Goal: Task Accomplishment & Management: Complete application form

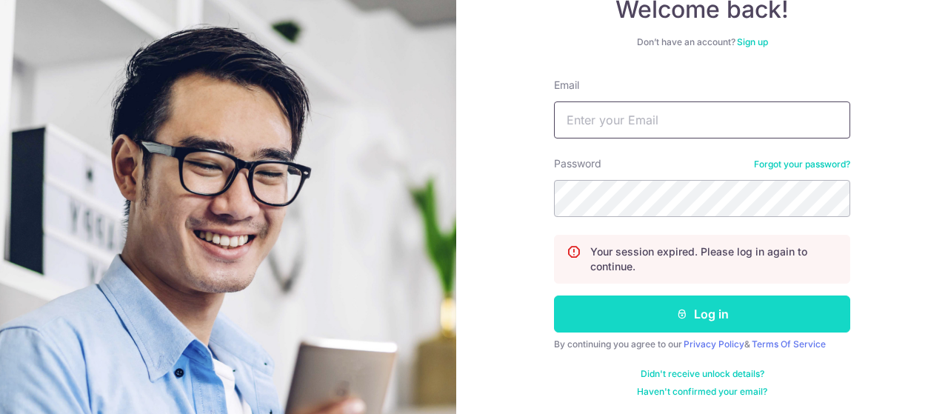
type input "[EMAIL_ADDRESS][DOMAIN_NAME]"
click at [705, 318] on button "Log in" at bounding box center [702, 314] width 296 height 37
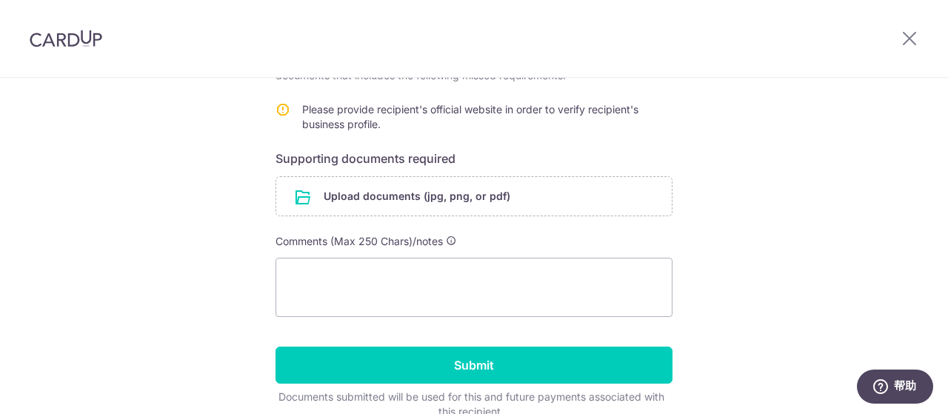
scroll to position [296, 0]
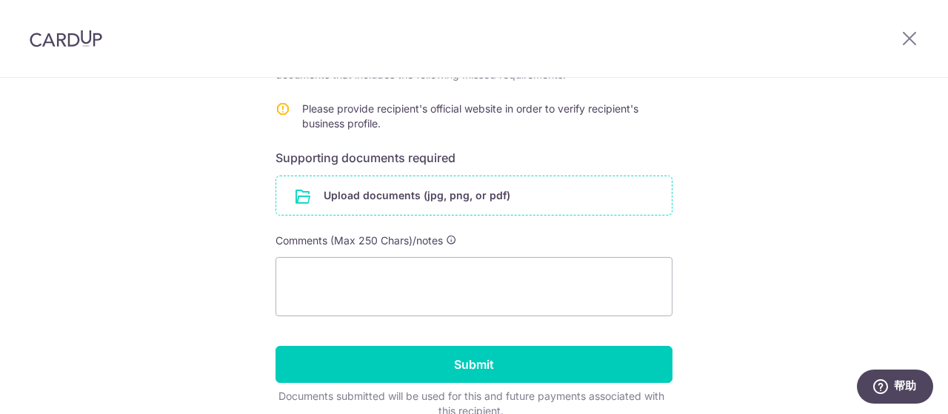
click at [391, 187] on input "file" at bounding box center [474, 195] width 396 height 39
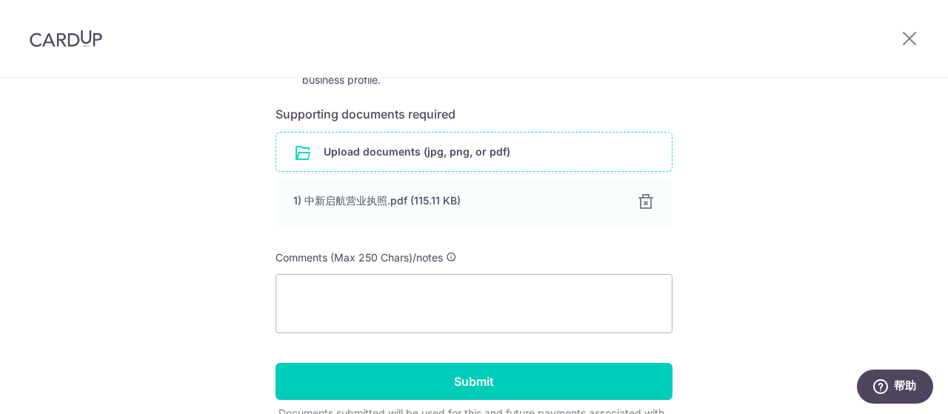
scroll to position [370, 0]
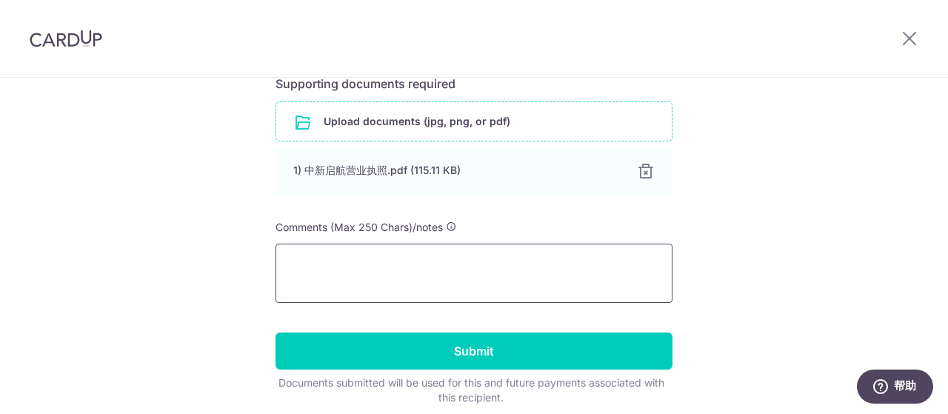
click at [347, 261] on textarea at bounding box center [474, 273] width 397 height 59
paste textarea "The Chinese collection company does not have a website, but we can provide its …"
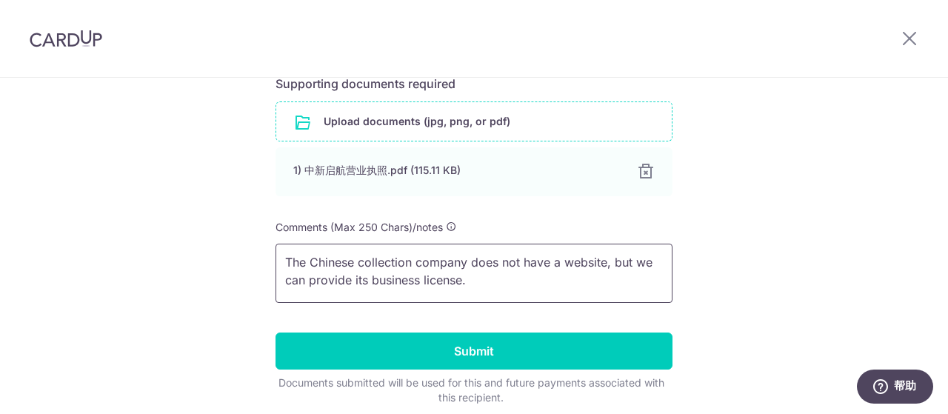
drag, startPoint x: 410, startPoint y: 261, endPoint x: 309, endPoint y: 259, distance: 100.8
click at [309, 259] on textarea "The Chinese collection company does not have a website, but we can provide its …" at bounding box center [474, 273] width 397 height 59
click at [356, 261] on textarea "The Chinese collection company does not have a website, but we can provide its …" at bounding box center [474, 273] width 397 height 59
drag, startPoint x: 461, startPoint y: 263, endPoint x: 252, endPoint y: 264, distance: 209.6
click at [252, 264] on div "Help us verify your payment Recipient details Recipient Xiamen Zhongxin Qihang …" at bounding box center [474, 90] width 948 height 767
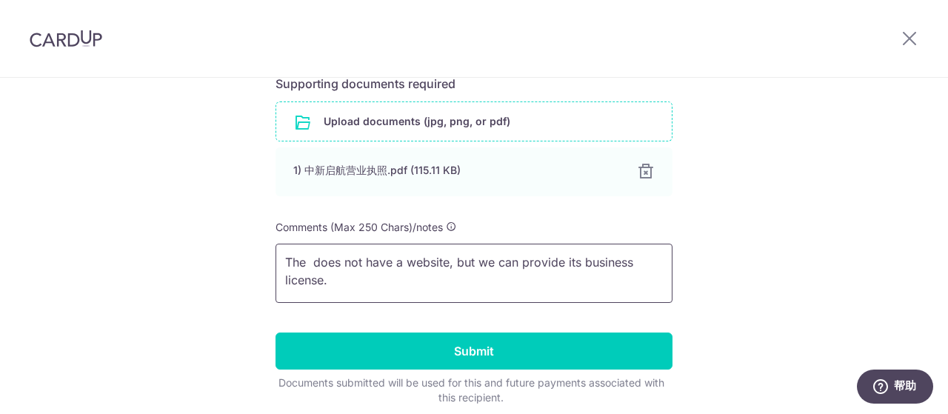
scroll to position [296, 0]
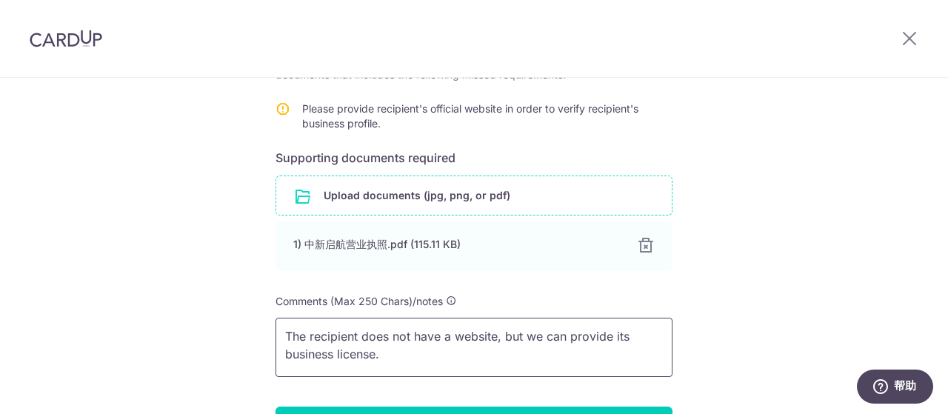
click at [436, 350] on textarea "The recipient does not have a website, but we can provide its business license." at bounding box center [474, 347] width 397 height 59
paste textarea "In China, a business license is an official and legally binding license."
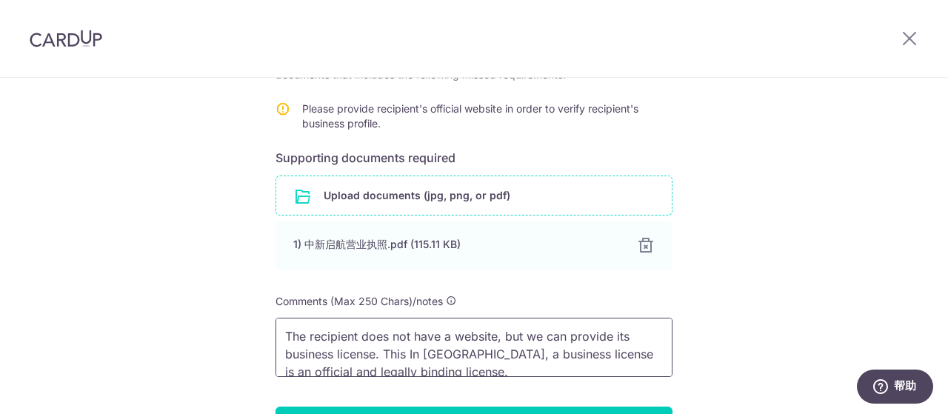
scroll to position [2, 0]
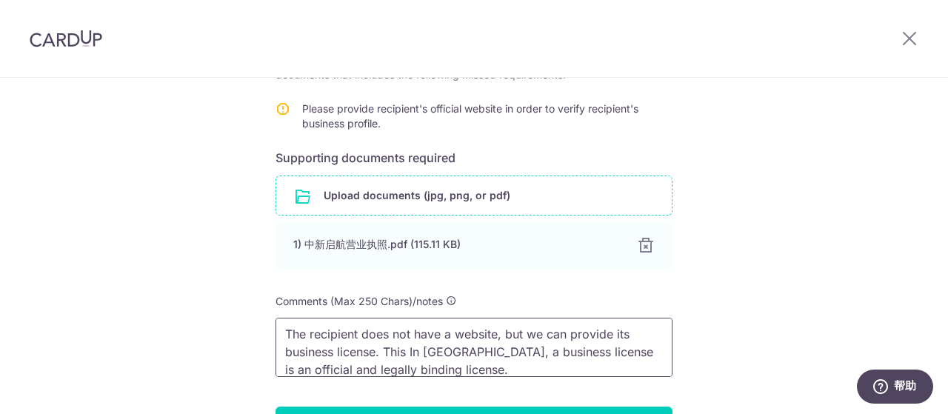
click at [468, 350] on textarea "The recipient does not have a website, but we can provide its business license.…" at bounding box center [474, 347] width 397 height 59
click at [478, 364] on textarea "The recipient does not have a website, but we can provide its business license.…" at bounding box center [474, 347] width 397 height 59
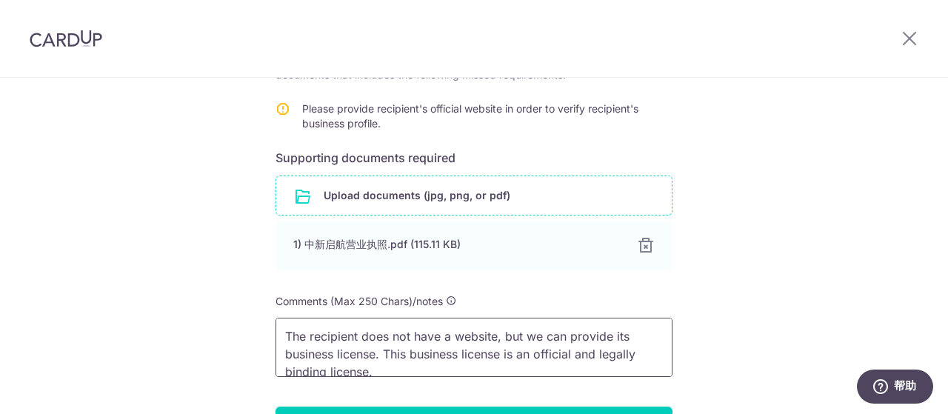
type textarea "The recipient does not have a website, but we can provide its business license.…"
click at [398, 193] on input "file" at bounding box center [474, 195] width 396 height 39
click at [776, 269] on div "Help us verify your payment Recipient details Recipient Xiamen Zhongxin Qihang …" at bounding box center [474, 164] width 948 height 767
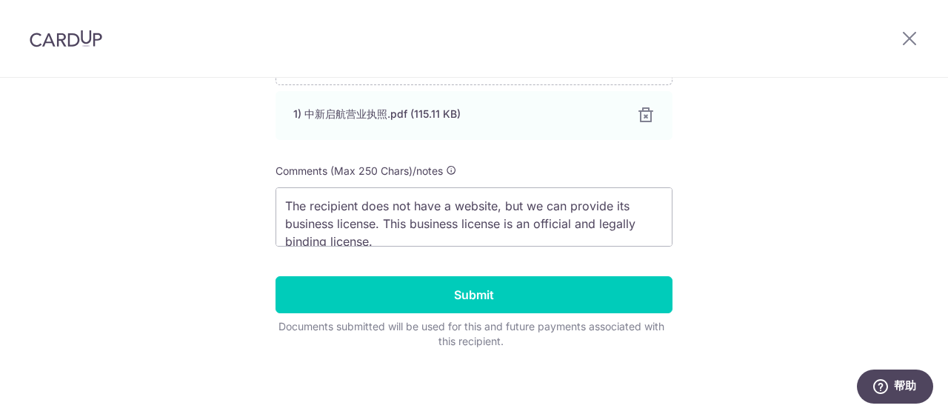
scroll to position [429, 0]
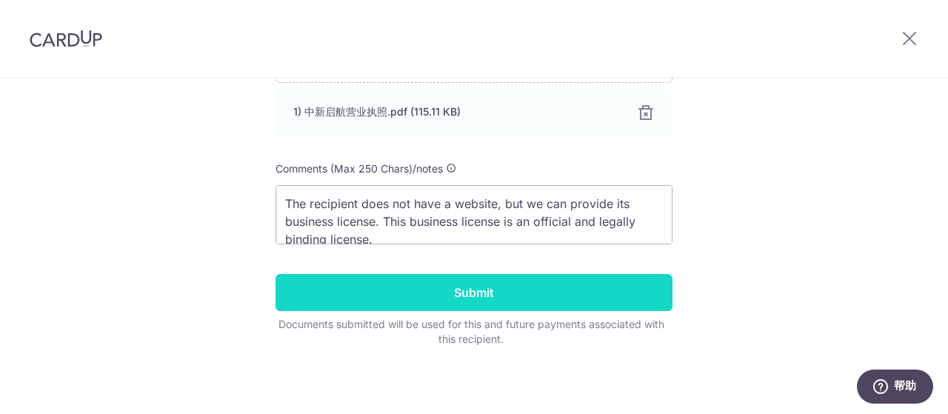
click at [505, 291] on input "Submit" at bounding box center [474, 292] width 397 height 37
